Goal: Transaction & Acquisition: Purchase product/service

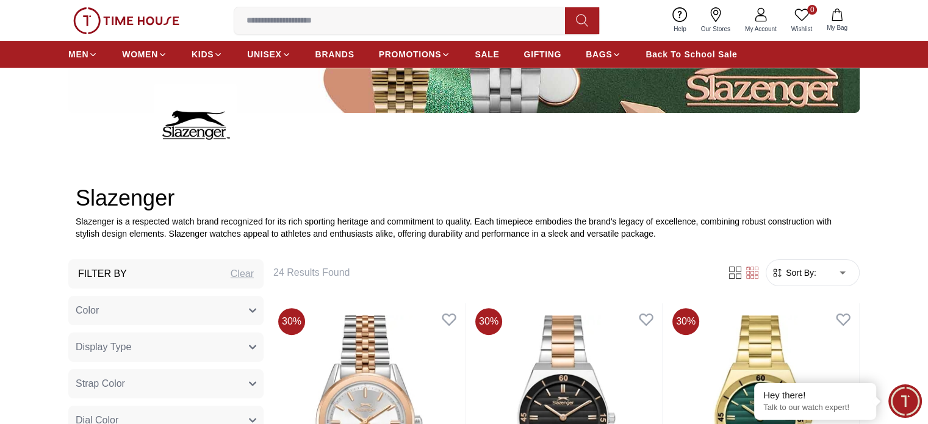
scroll to position [285, 0]
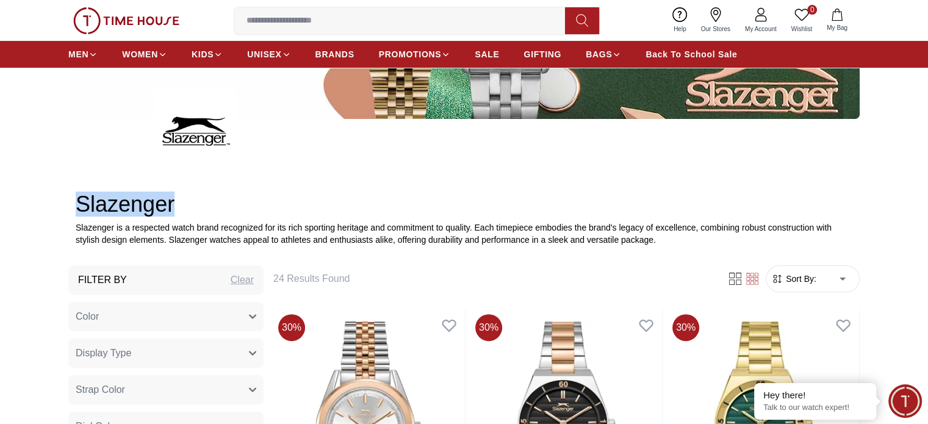
drag, startPoint x: 78, startPoint y: 200, endPoint x: 193, endPoint y: 195, distance: 114.8
click at [193, 195] on h2 "Slazenger" at bounding box center [464, 204] width 776 height 24
copy h2 "Slazenger"
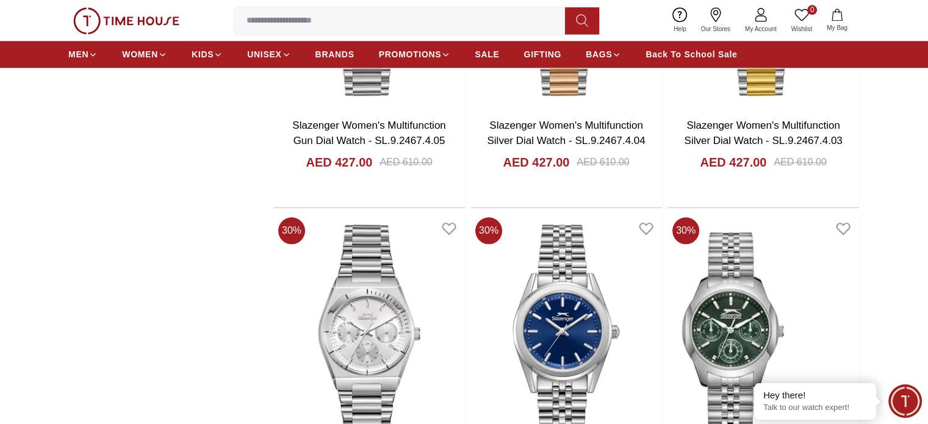
scroll to position [1448, 0]
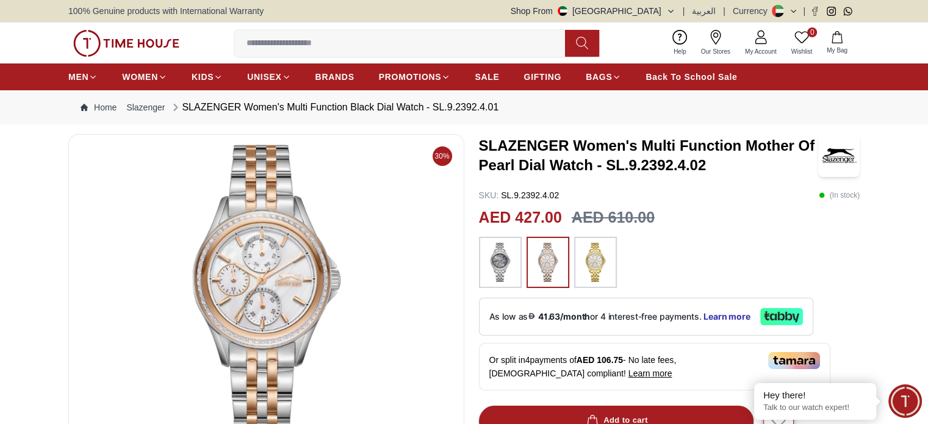
click at [282, 284] on img at bounding box center [266, 291] width 375 height 293
click at [365, 285] on img at bounding box center [266, 291] width 375 height 293
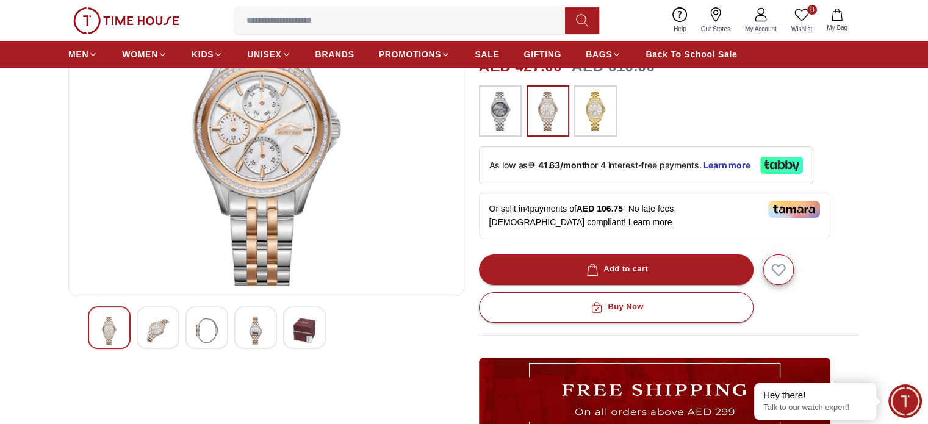
scroll to position [156, 0]
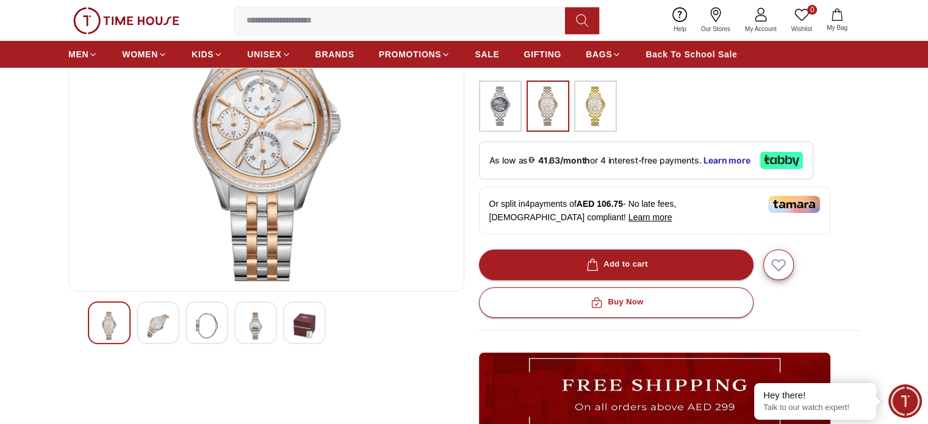
click at [260, 326] on img at bounding box center [256, 326] width 22 height 28
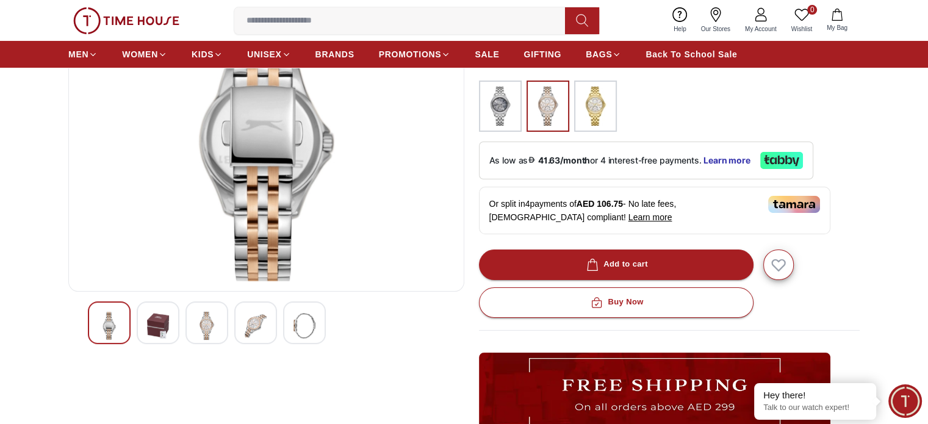
click at [299, 328] on img at bounding box center [304, 326] width 22 height 28
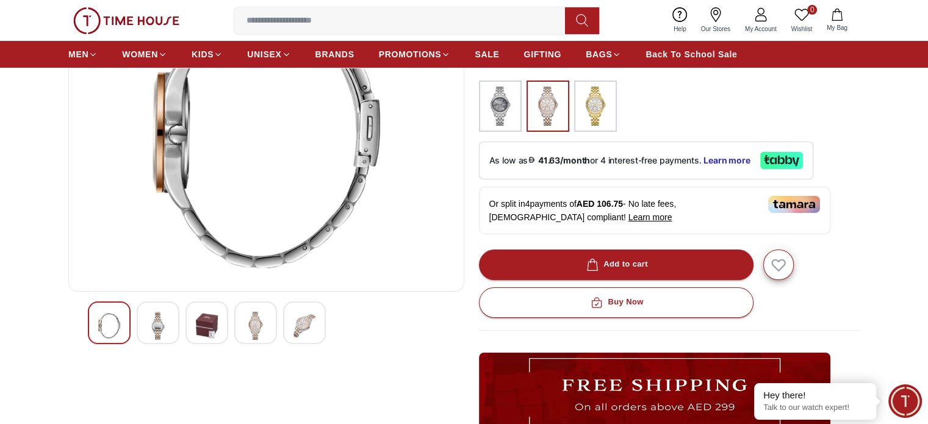
click at [207, 324] on img at bounding box center [207, 326] width 22 height 28
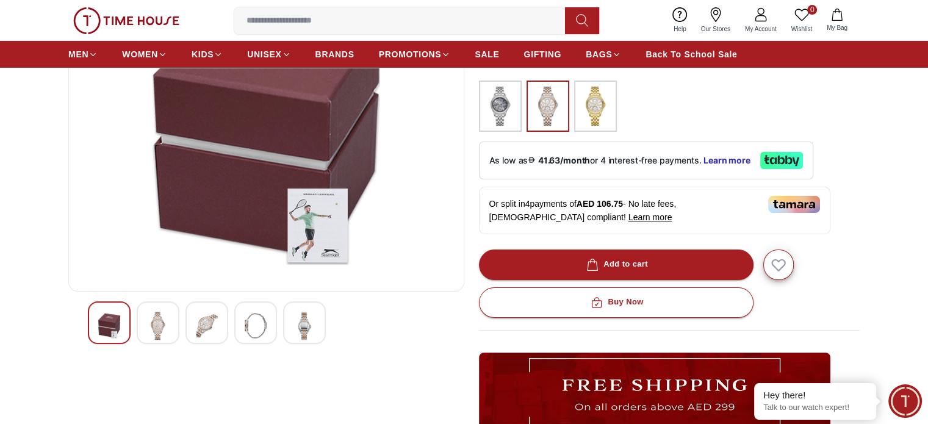
click at [156, 319] on img at bounding box center [158, 326] width 22 height 28
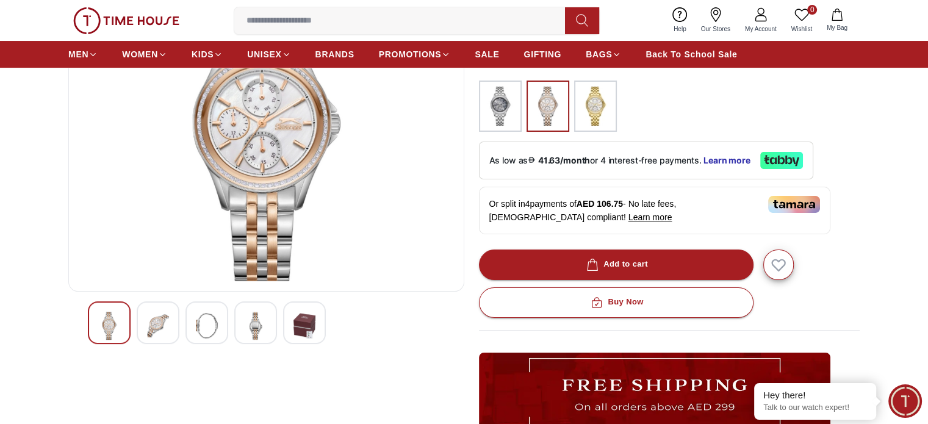
click at [247, 143] on img at bounding box center [266, 134] width 375 height 293
click at [292, 188] on img at bounding box center [266, 134] width 375 height 293
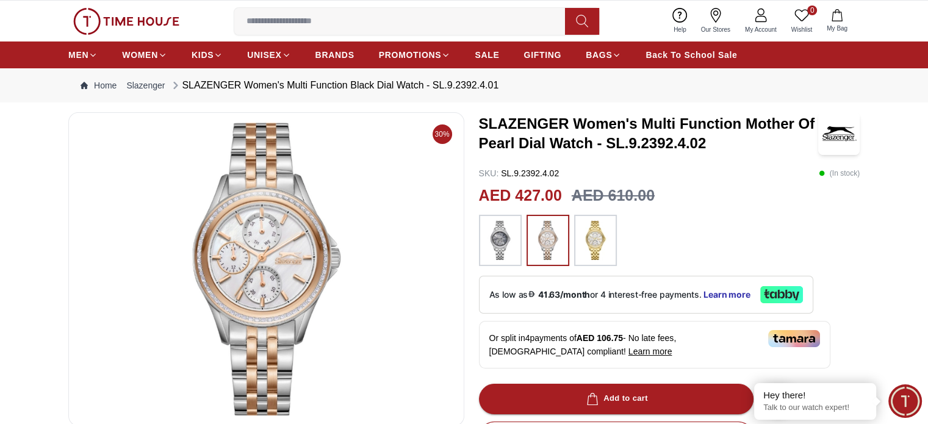
scroll to position [19, 0]
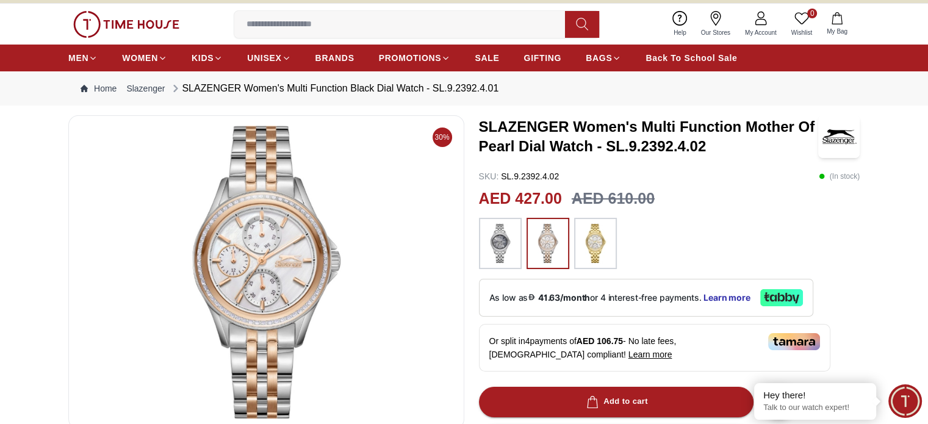
click at [389, 224] on img at bounding box center [266, 272] width 375 height 293
click at [238, 192] on img at bounding box center [266, 272] width 375 height 293
click at [263, 227] on img at bounding box center [266, 272] width 375 height 293
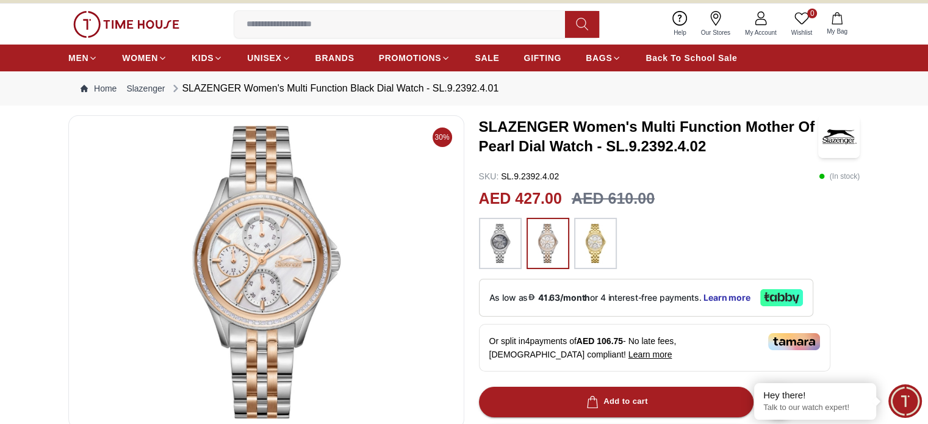
click at [354, 273] on img at bounding box center [266, 272] width 375 height 293
click at [317, 216] on img at bounding box center [266, 272] width 375 height 293
click at [237, 268] on img at bounding box center [266, 272] width 375 height 293
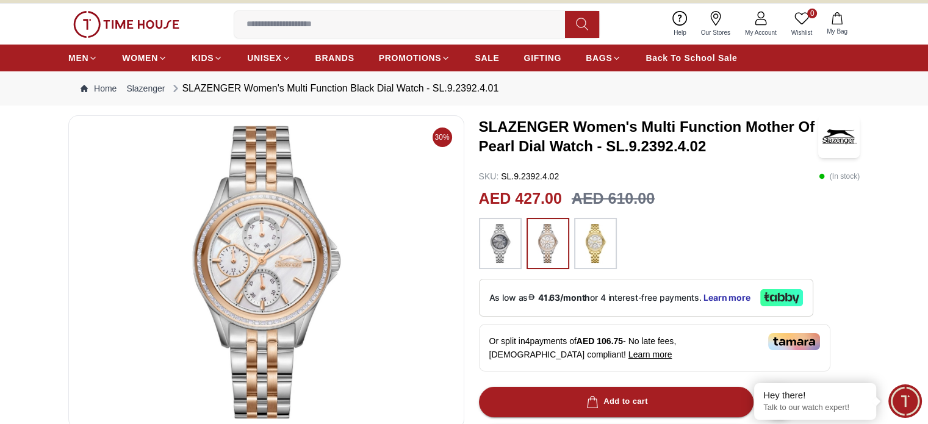
click at [237, 268] on img at bounding box center [266, 272] width 375 height 293
click at [365, 281] on img at bounding box center [266, 272] width 375 height 293
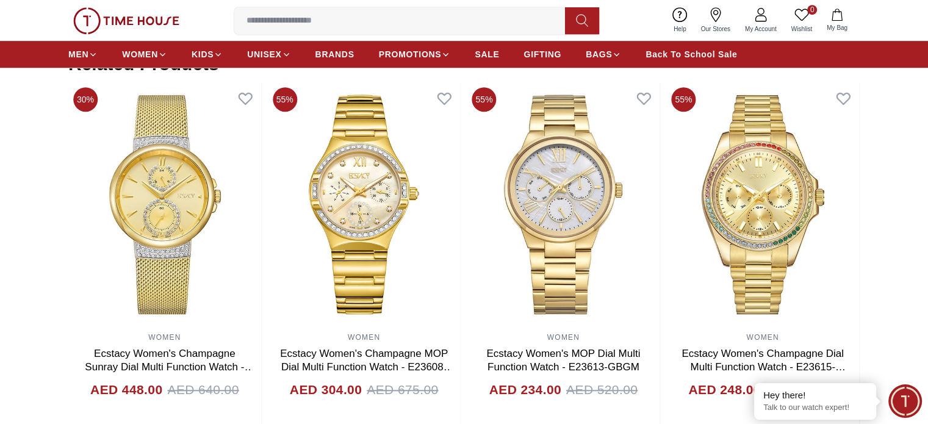
scroll to position [817, 0]
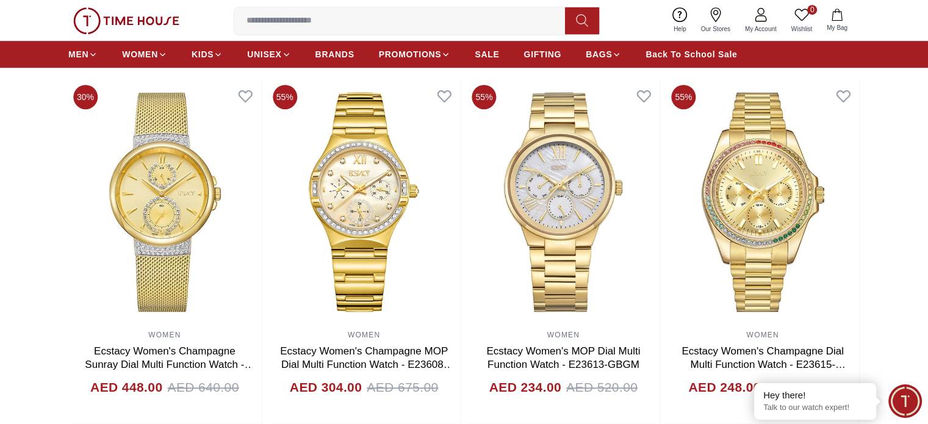
click at [912, 188] on section "Related Products View All 40% MEN , WOMEN Lee Cooper Unisex's Blue Dial Multi F…" at bounding box center [464, 238] width 928 height 374
